Goal: Navigation & Orientation: Understand site structure

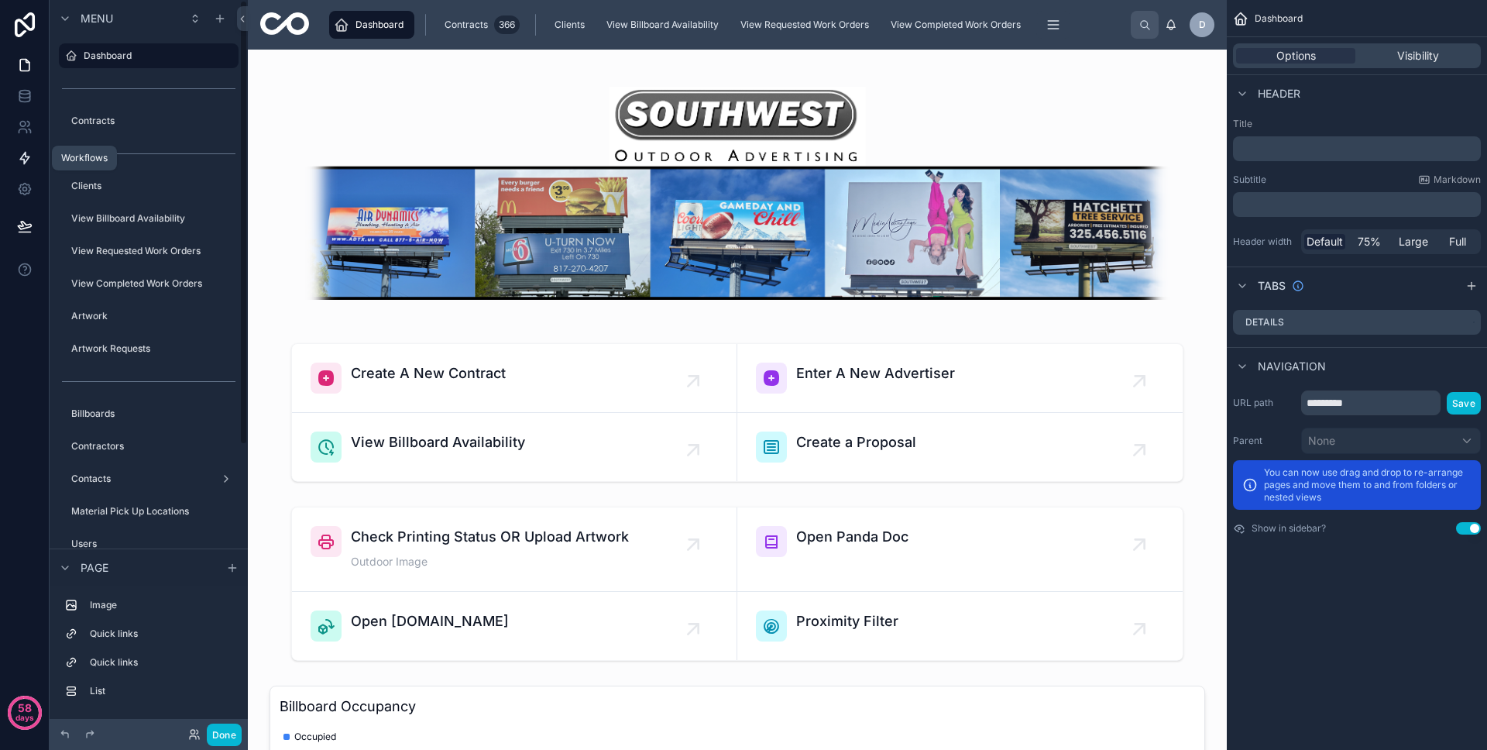
click at [9, 163] on link at bounding box center [24, 158] width 49 height 31
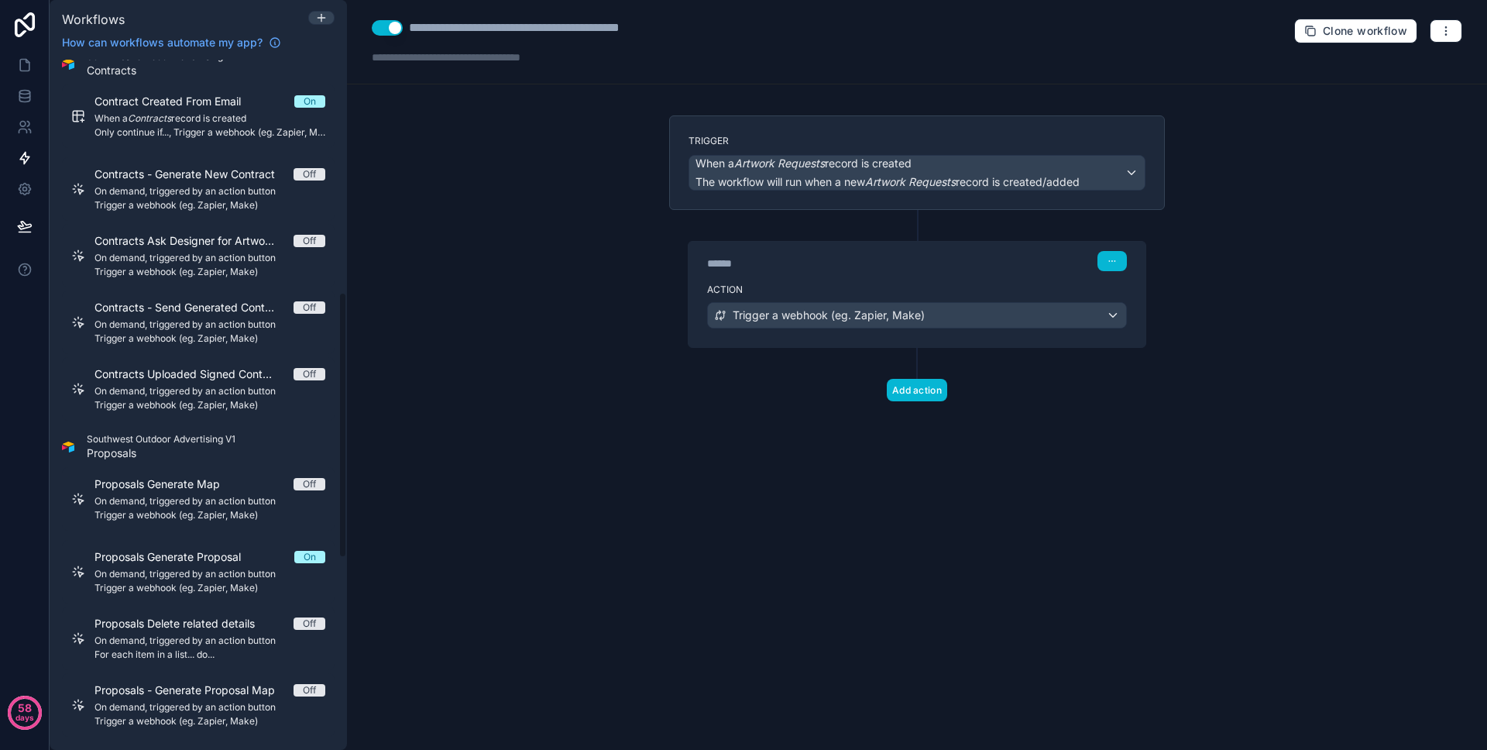
scroll to position [151, 0]
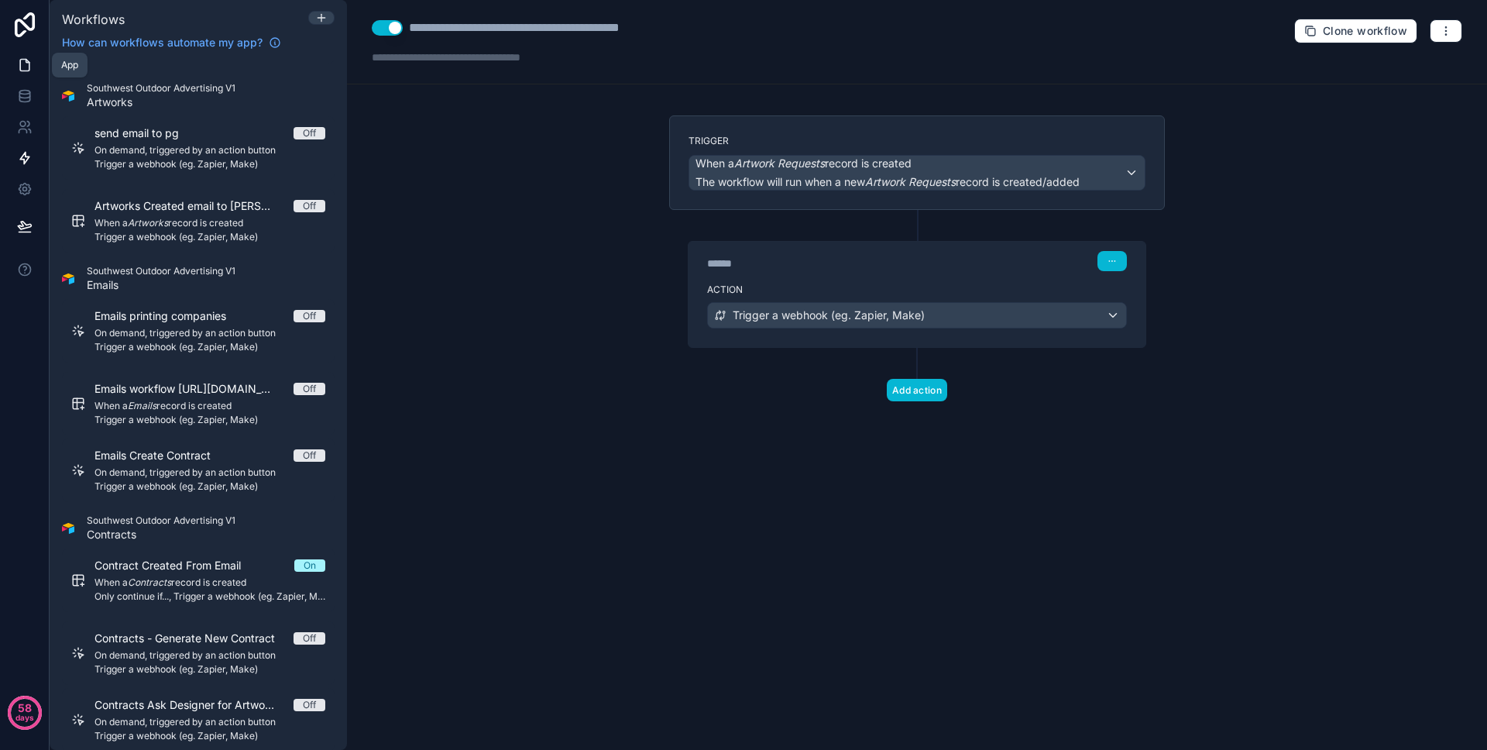
click at [22, 60] on icon at bounding box center [24, 64] width 15 height 15
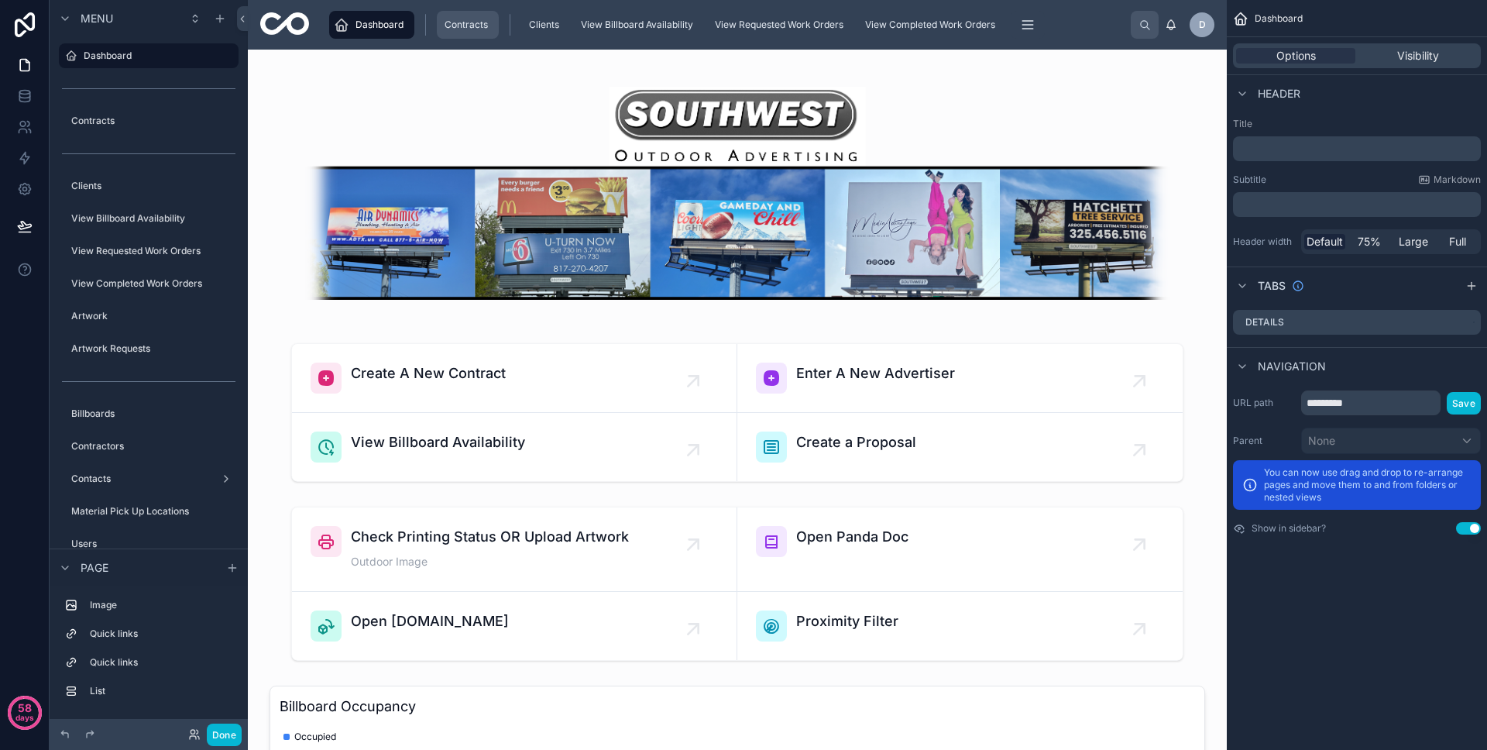
click at [466, 22] on span "Contracts" at bounding box center [466, 25] width 43 height 12
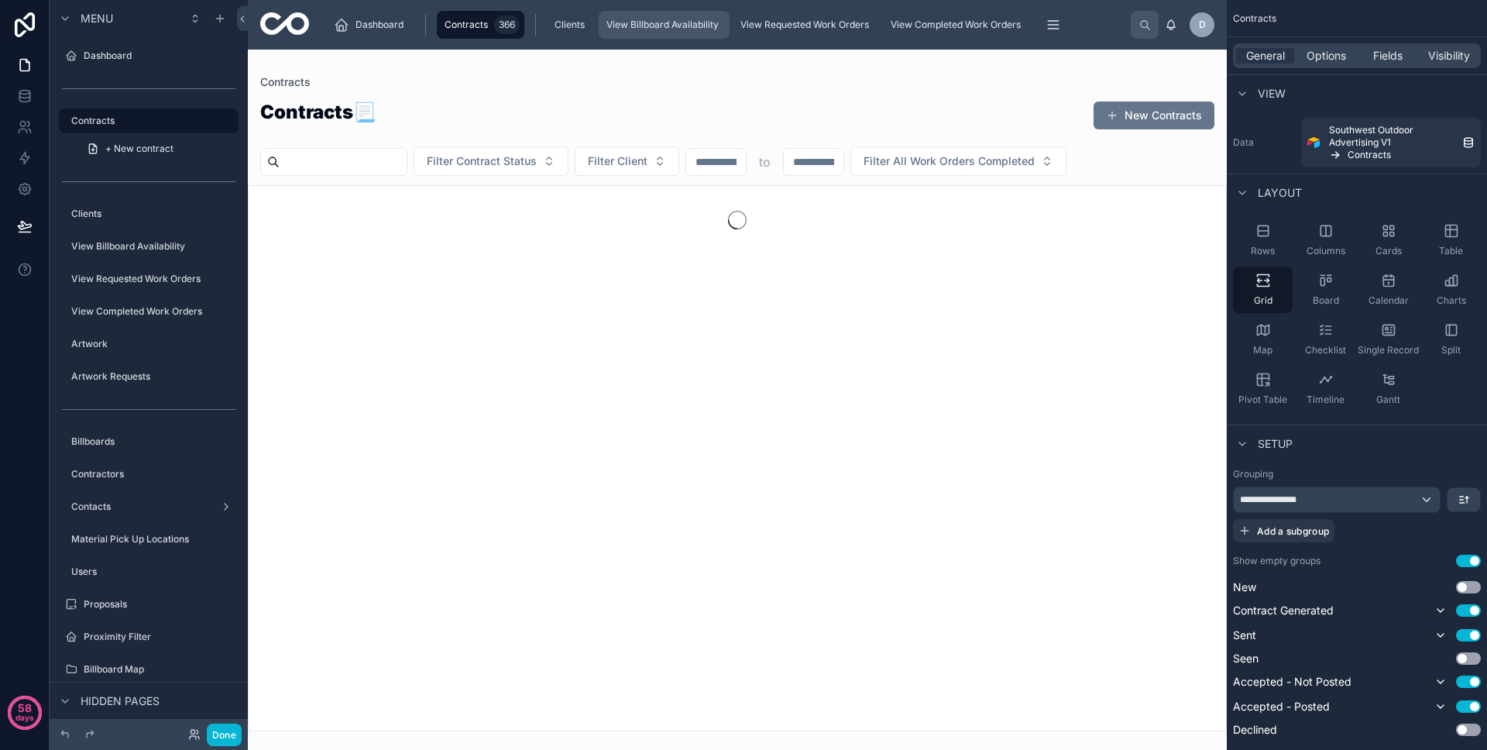
click at [650, 27] on span "View Billboard Availability" at bounding box center [663, 25] width 112 height 12
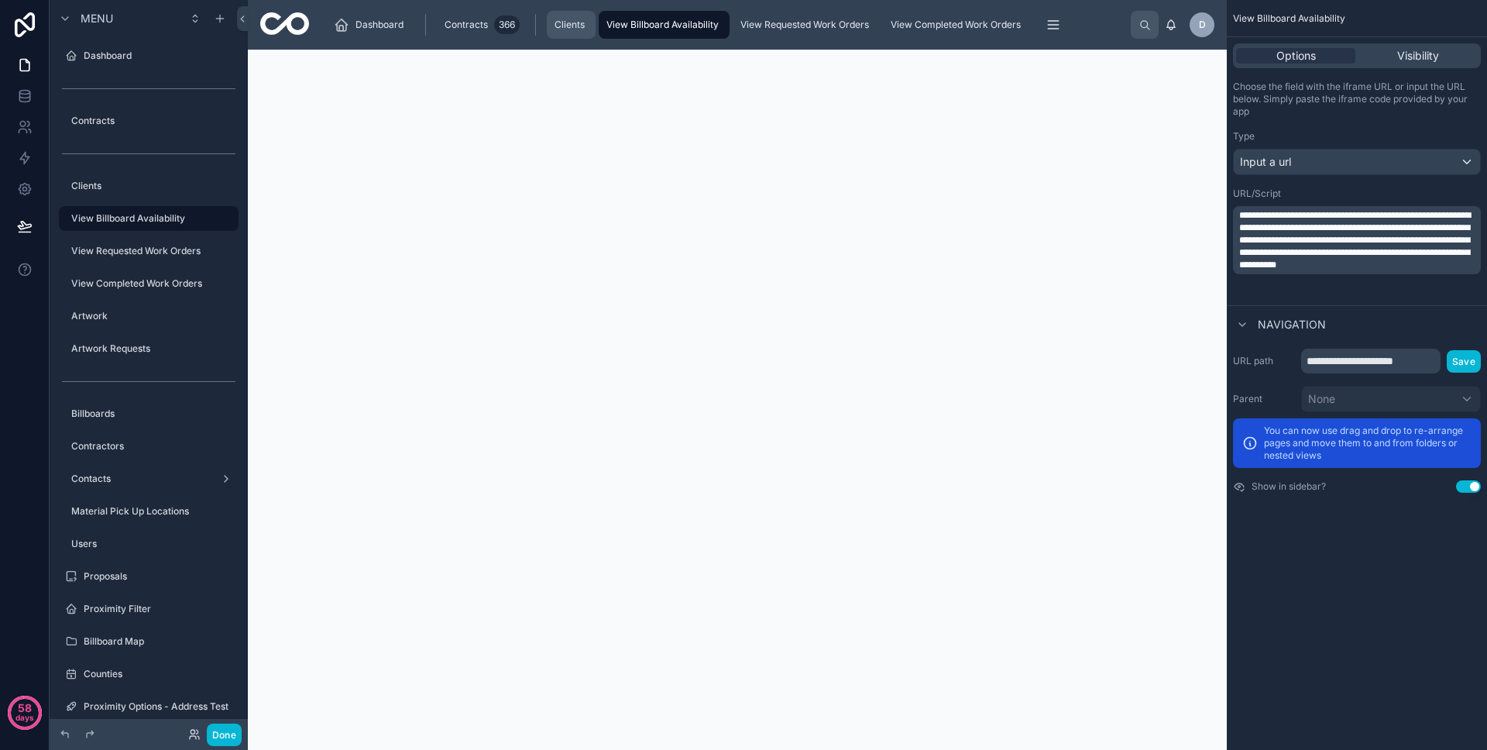
click at [579, 29] on span "Clients" at bounding box center [570, 25] width 30 height 12
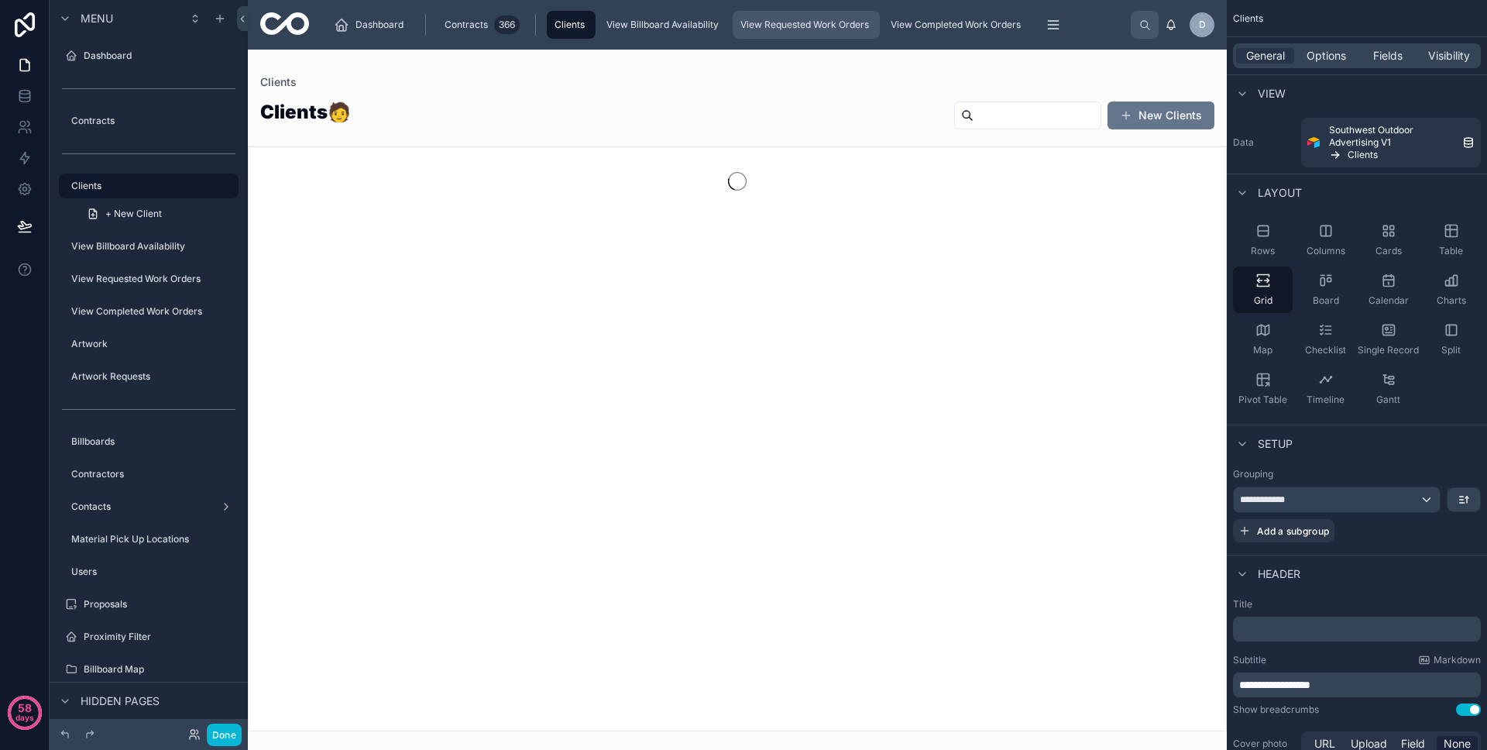
click at [790, 28] on span "View Requested Work Orders" at bounding box center [805, 25] width 129 height 12
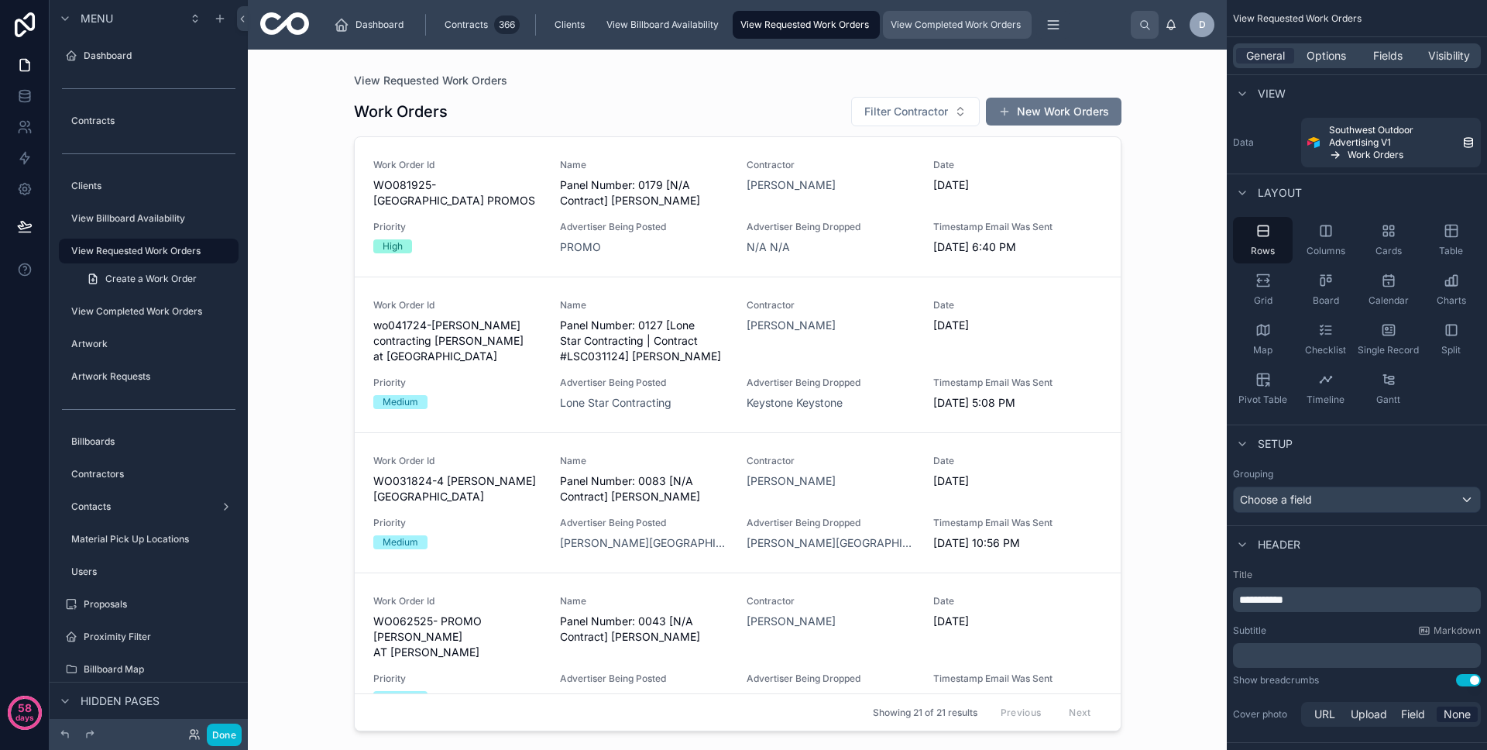
click at [948, 26] on span "View Completed Work Orders" at bounding box center [956, 25] width 130 height 12
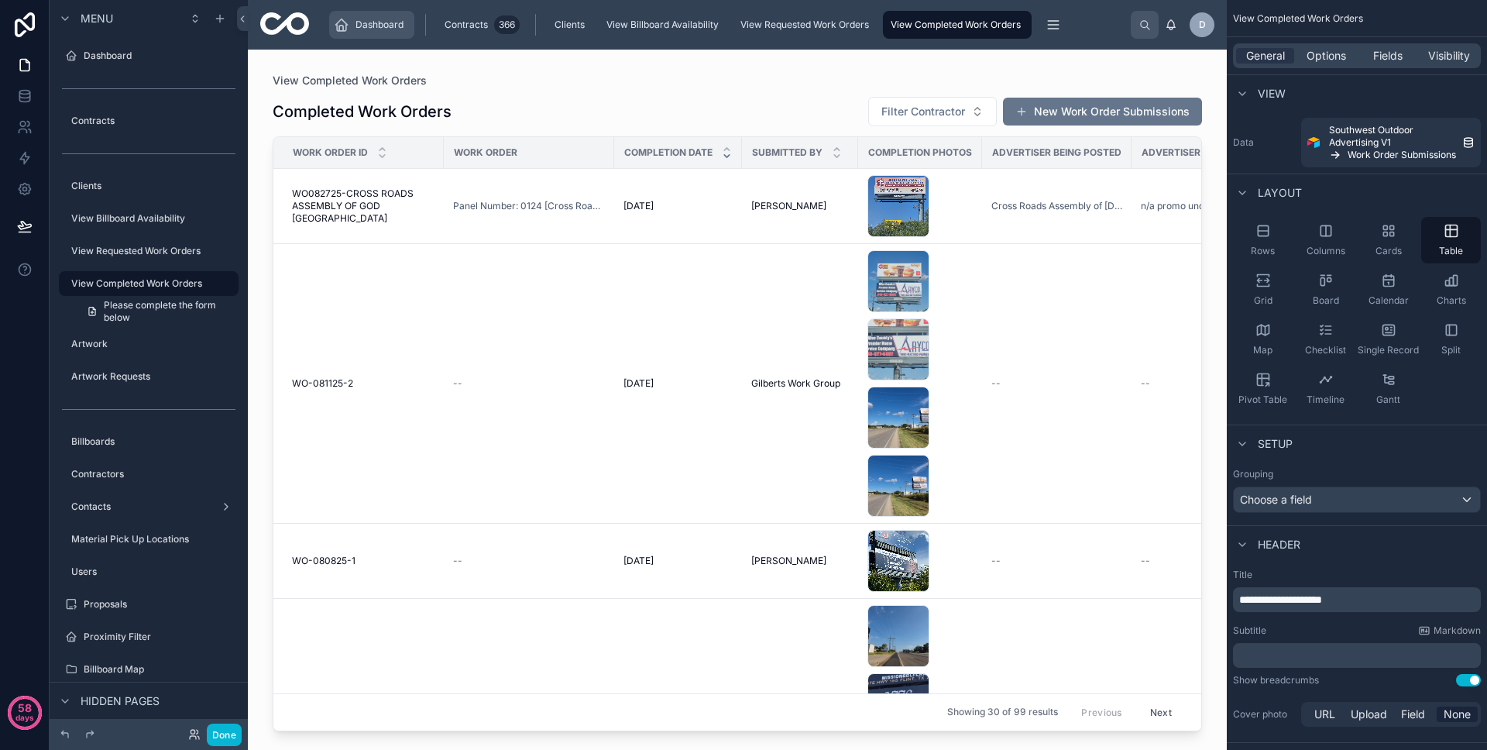
click at [358, 28] on span "Dashboard" at bounding box center [380, 25] width 48 height 12
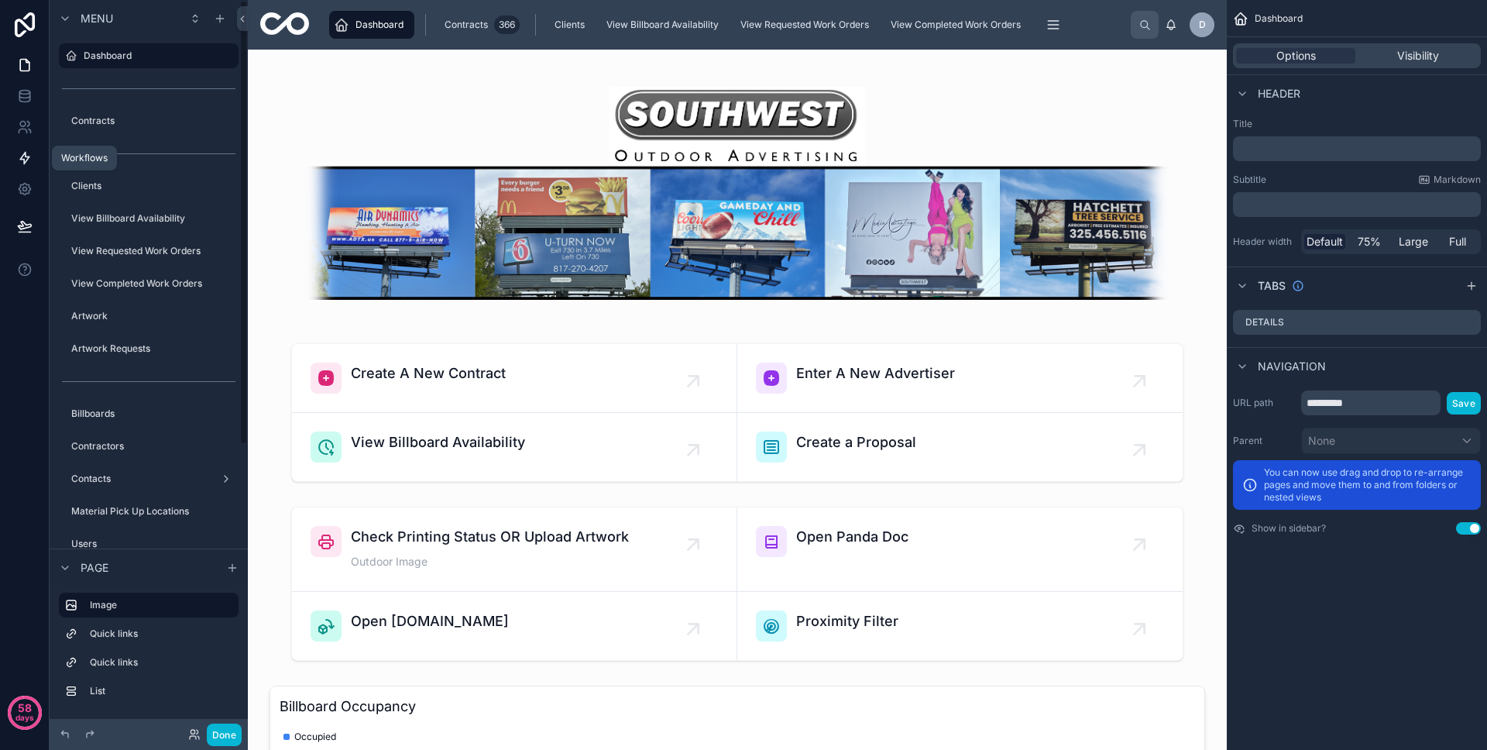
click at [38, 157] on link at bounding box center [24, 158] width 49 height 31
